Goal: Task Accomplishment & Management: Use online tool/utility

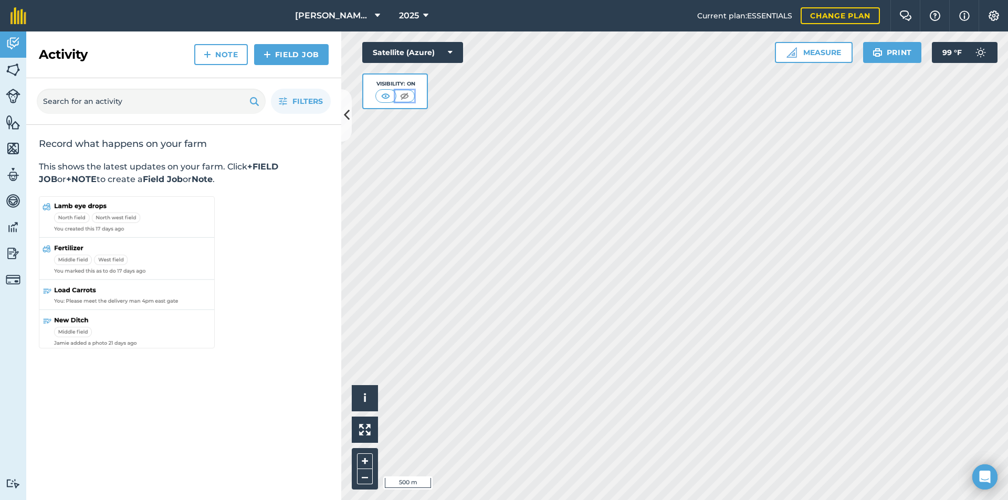
click at [401, 91] on img at bounding box center [404, 96] width 13 height 11
click at [386, 98] on img at bounding box center [386, 96] width 13 height 11
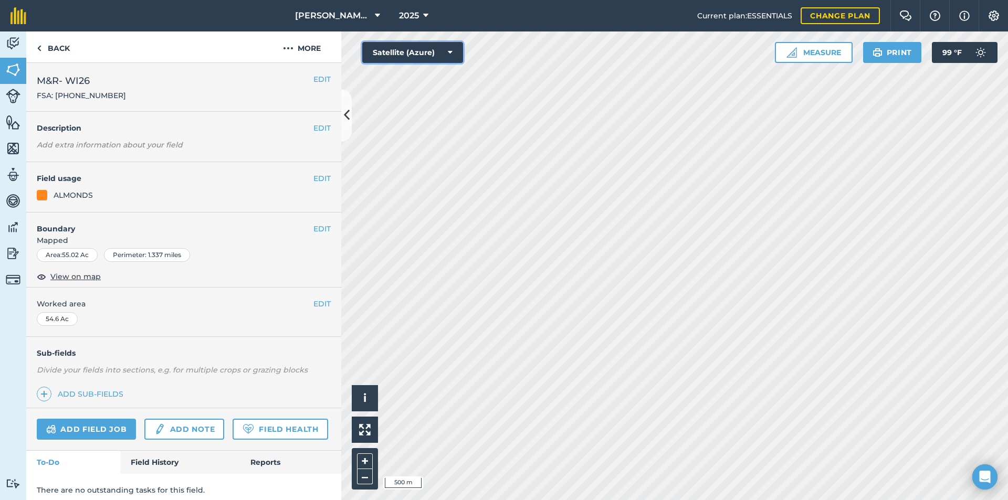
click at [446, 48] on button "Satellite (Azure)" at bounding box center [412, 52] width 101 height 21
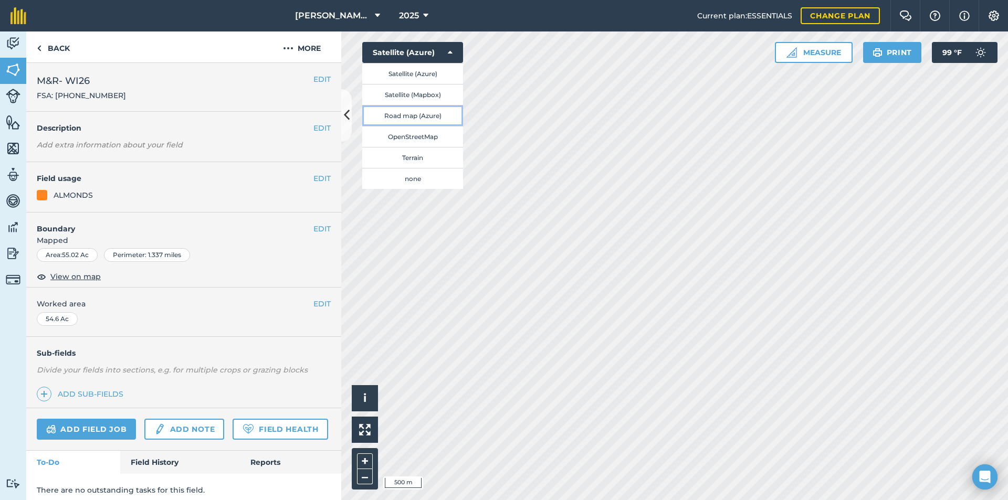
click at [382, 112] on button "Road map (Azure)" at bounding box center [412, 115] width 101 height 21
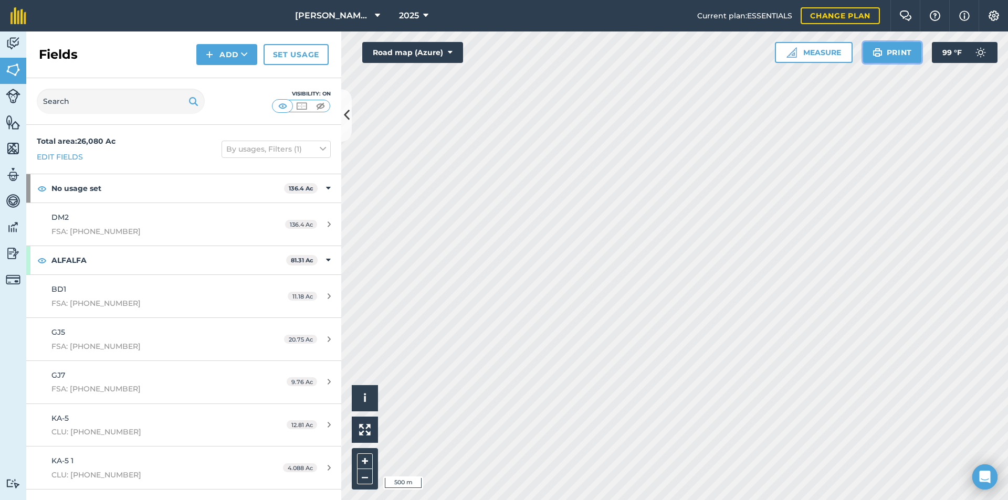
click at [895, 54] on button "Print" at bounding box center [892, 52] width 59 height 21
click at [889, 54] on button "Print" at bounding box center [892, 52] width 59 height 21
click at [889, 56] on button "Print" at bounding box center [892, 52] width 59 height 21
click at [890, 50] on button "Print" at bounding box center [892, 52] width 59 height 21
click at [436, 50] on button "Road map (Azure)" at bounding box center [412, 52] width 101 height 21
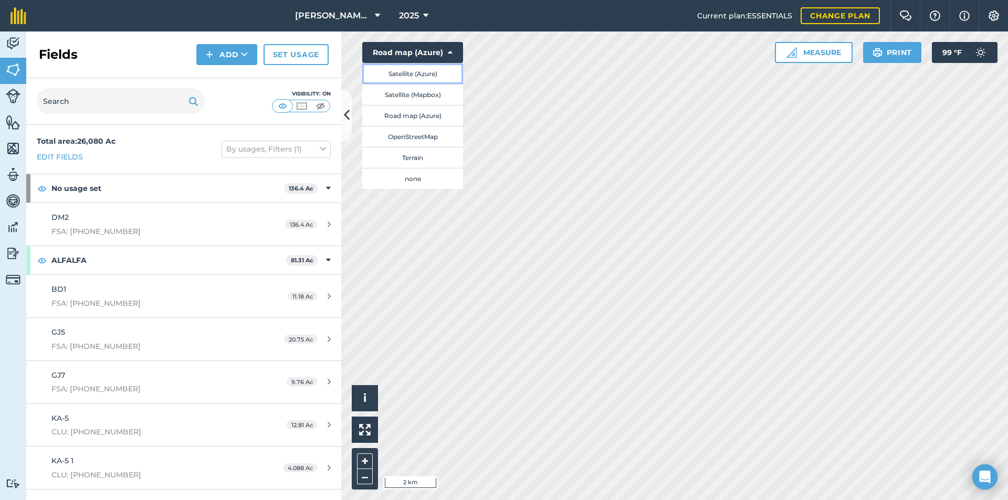
click at [411, 74] on button "Satellite (Azure)" at bounding box center [412, 73] width 101 height 21
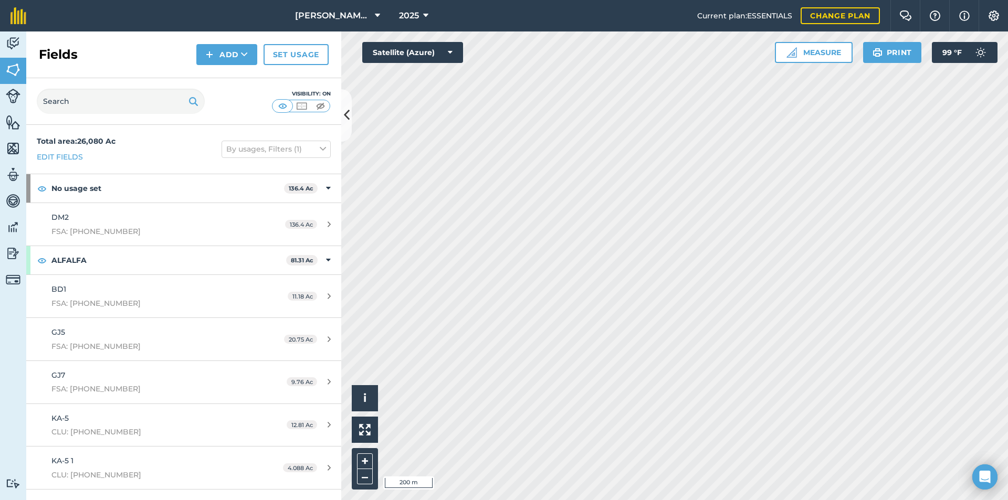
click at [713, 500] on html "[PERSON_NAME]/ M&R 2025 Current plan : ESSENTIALS Change plan Farm Chat Help In…" at bounding box center [504, 250] width 1008 height 500
